Goal: Information Seeking & Learning: Learn about a topic

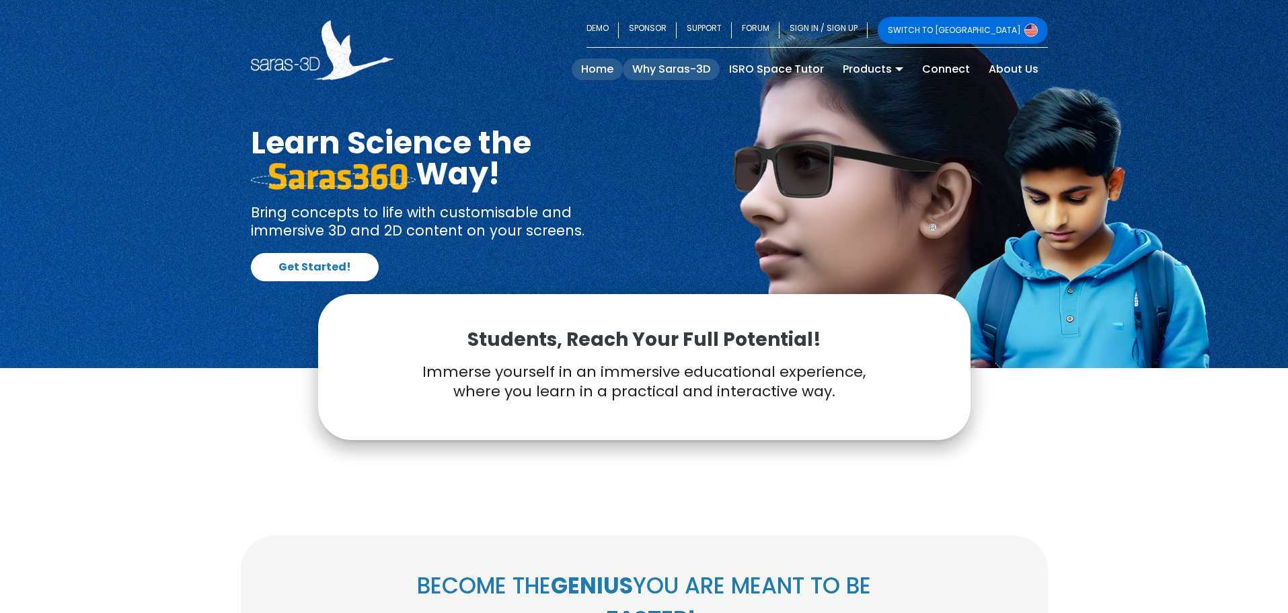
click at [662, 72] on link "Why Saras-3D" at bounding box center [671, 69] width 97 height 22
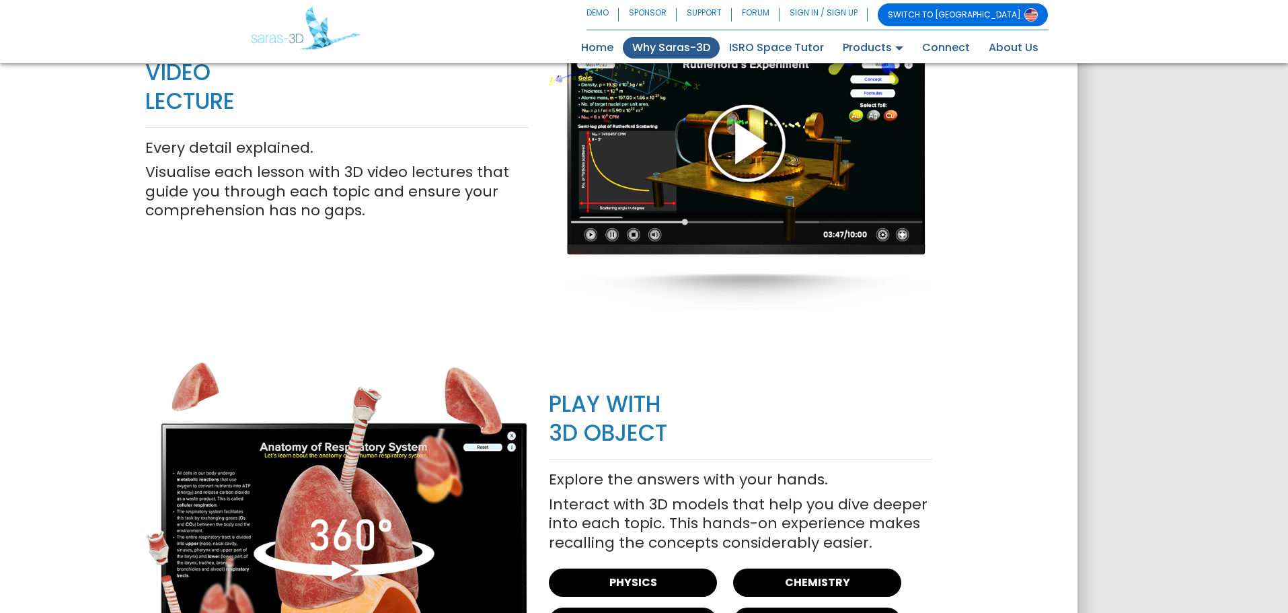
scroll to position [1534, 0]
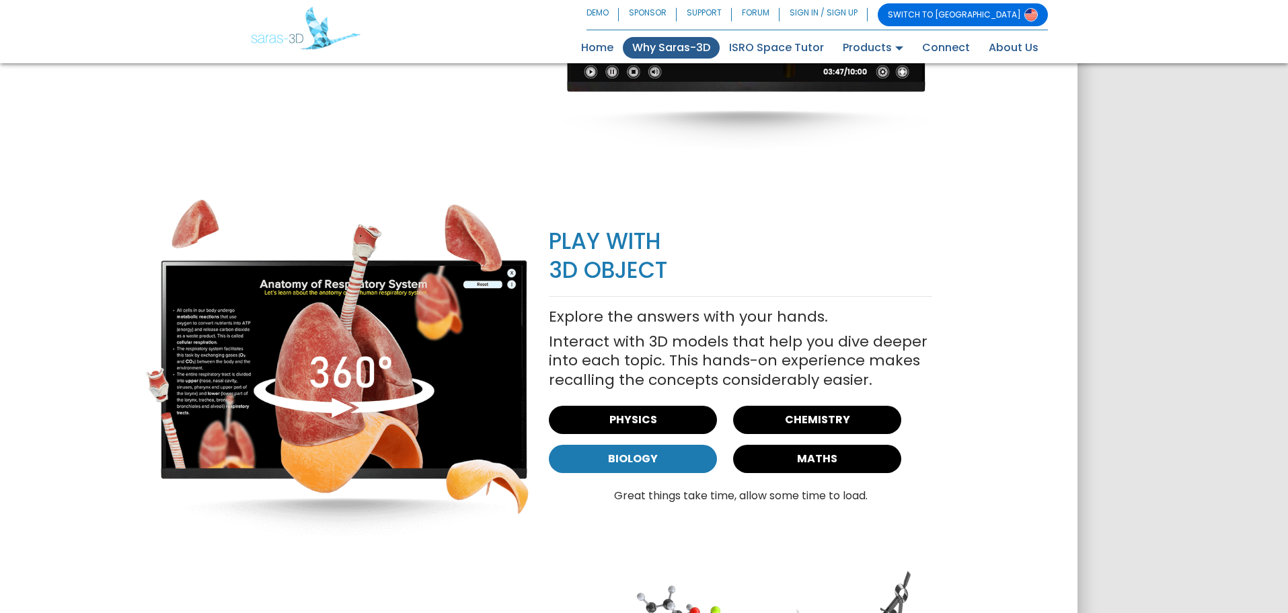
click at [686, 459] on link "BIOLOGY" at bounding box center [633, 458] width 168 height 28
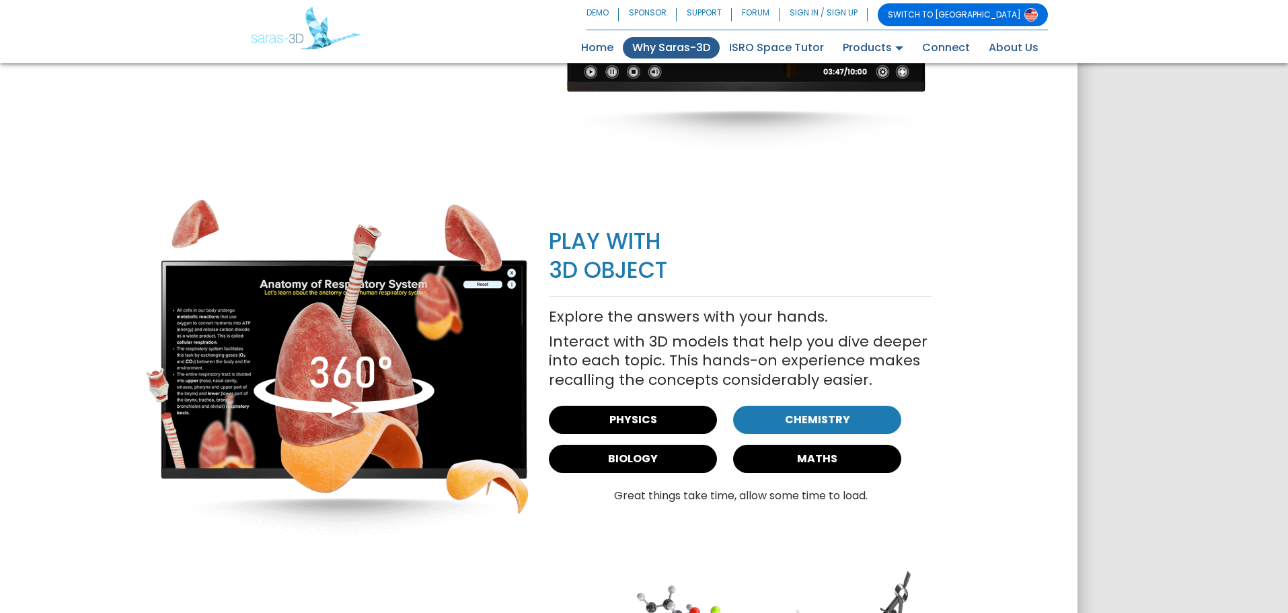
click at [811, 418] on link "CHEMISTRY" at bounding box center [817, 419] width 168 height 28
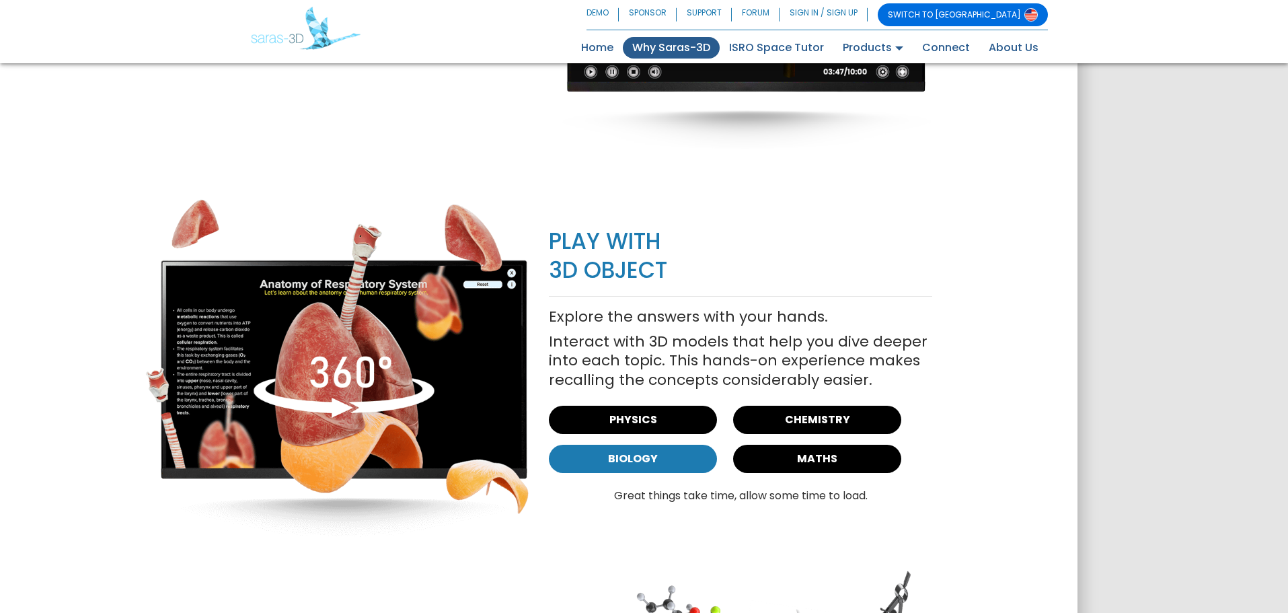
click at [677, 458] on link "BIOLOGY" at bounding box center [633, 458] width 168 height 28
